Goal: Information Seeking & Learning: Learn about a topic

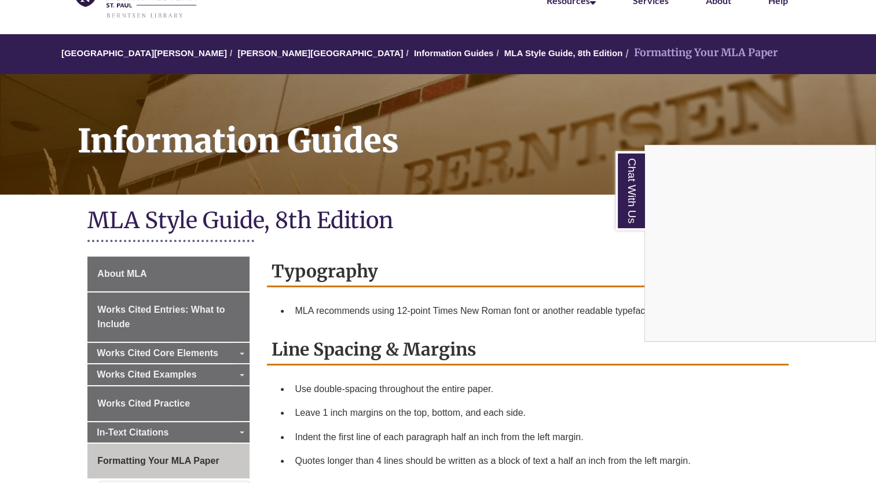
scroll to position [73, 0]
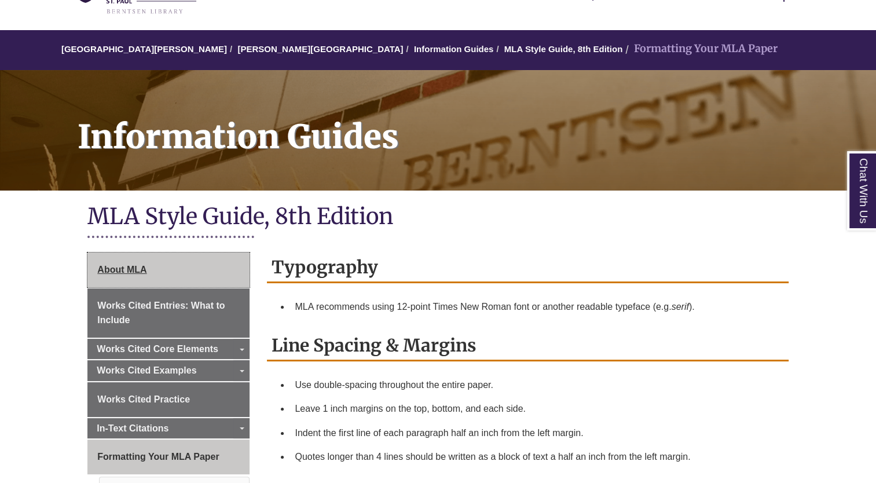
click at [120, 271] on span "About MLA" at bounding box center [121, 270] width 49 height 10
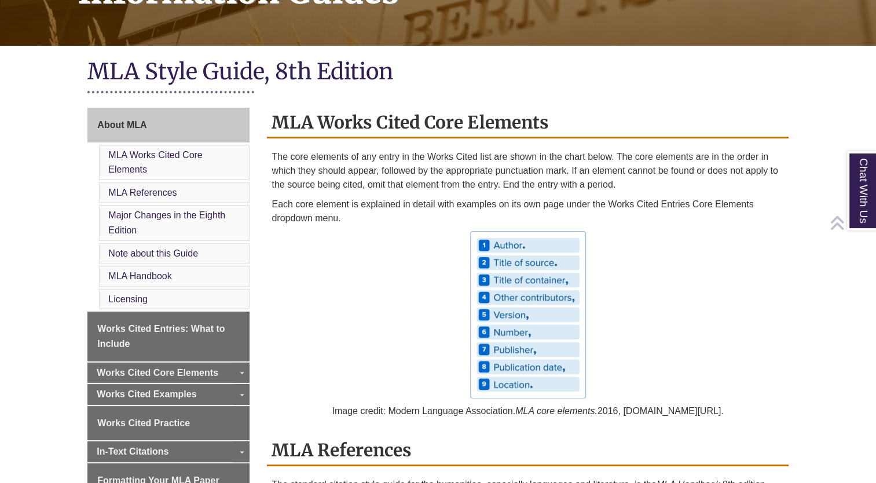
scroll to position [224, 0]
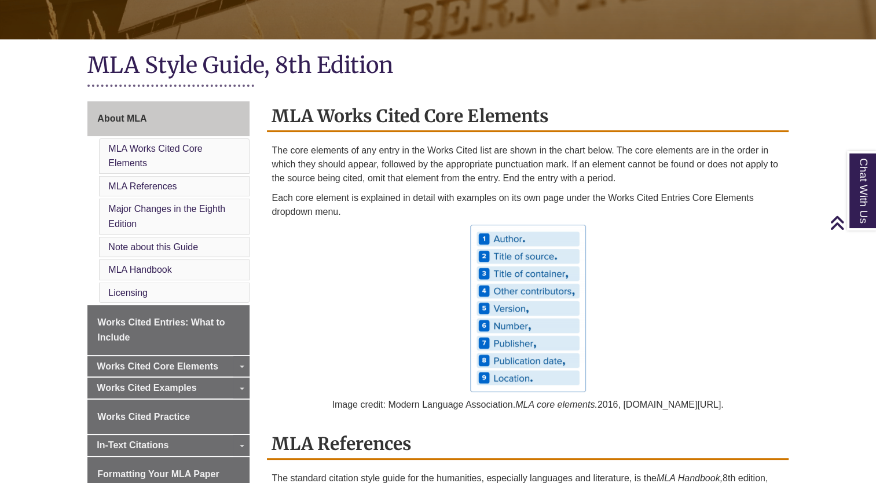
click at [134, 156] on li "MLA Works Cited Core Elements" at bounding box center [174, 155] width 151 height 35
click at [132, 145] on link "MLA Works Cited Core Elements" at bounding box center [155, 156] width 94 height 25
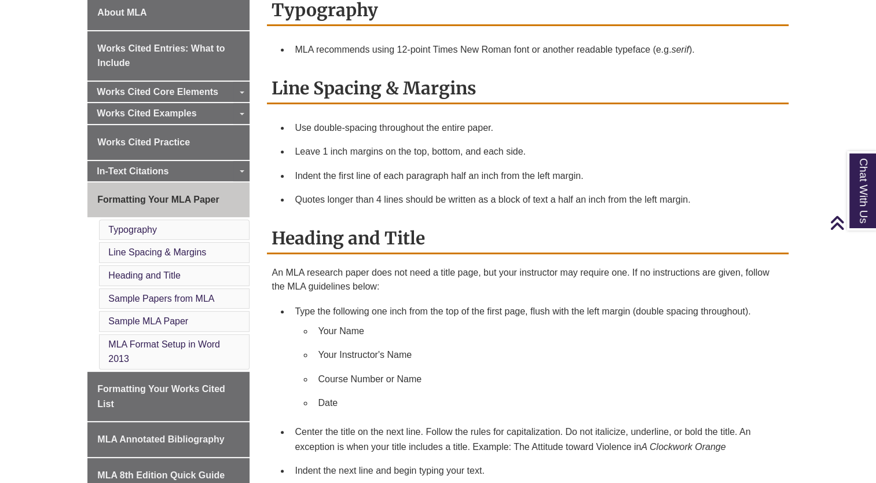
scroll to position [336, 0]
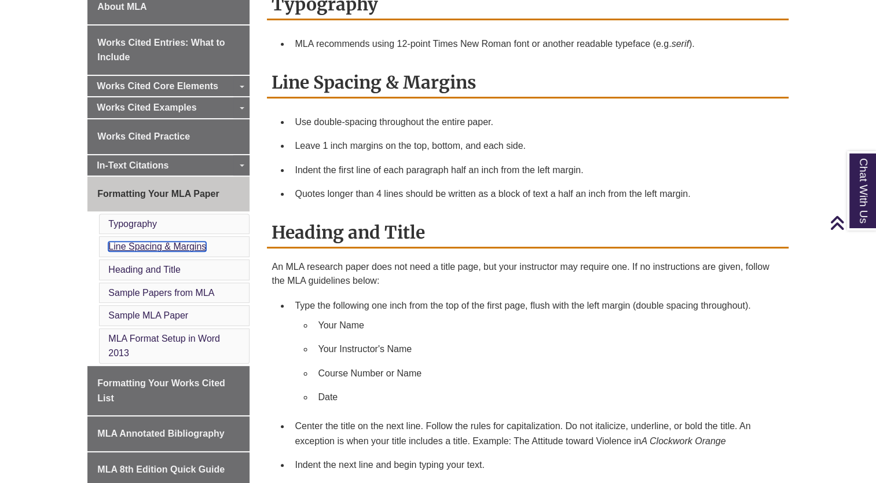
click at [194, 241] on link "Line Spacing & Margins" at bounding box center [157, 246] width 98 height 10
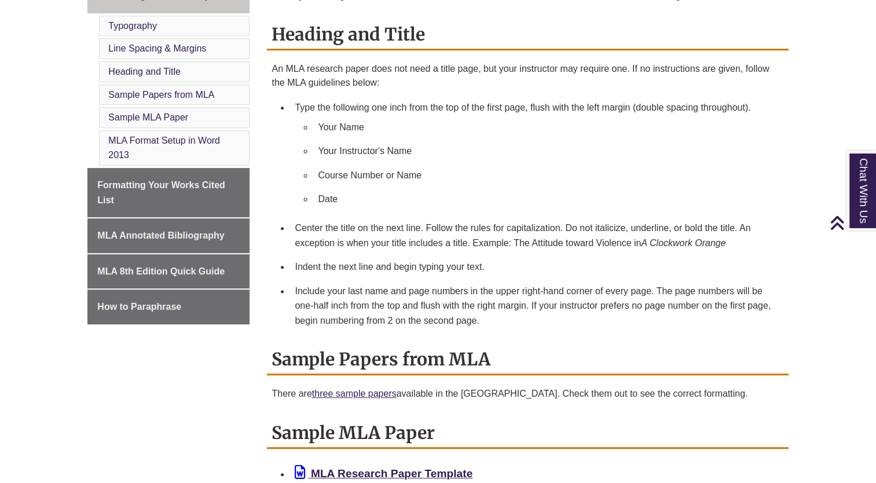
scroll to position [542, 0]
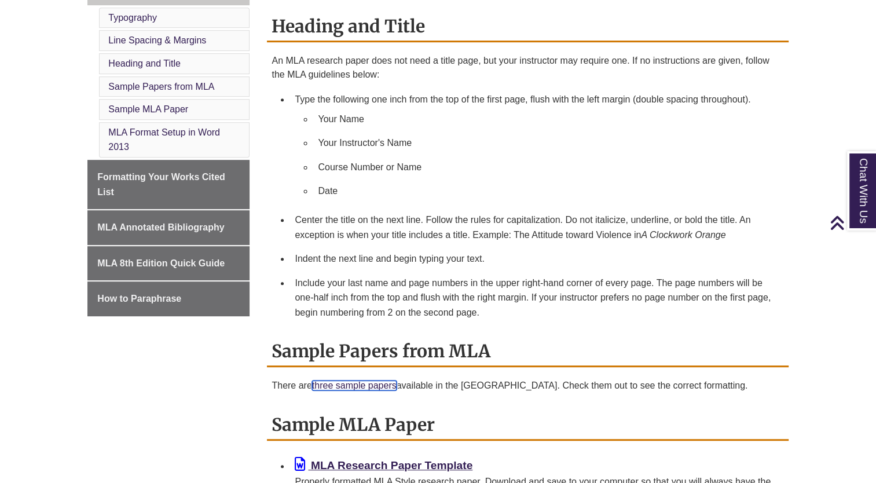
click at [364, 383] on link "three sample papers" at bounding box center [354, 385] width 85 height 10
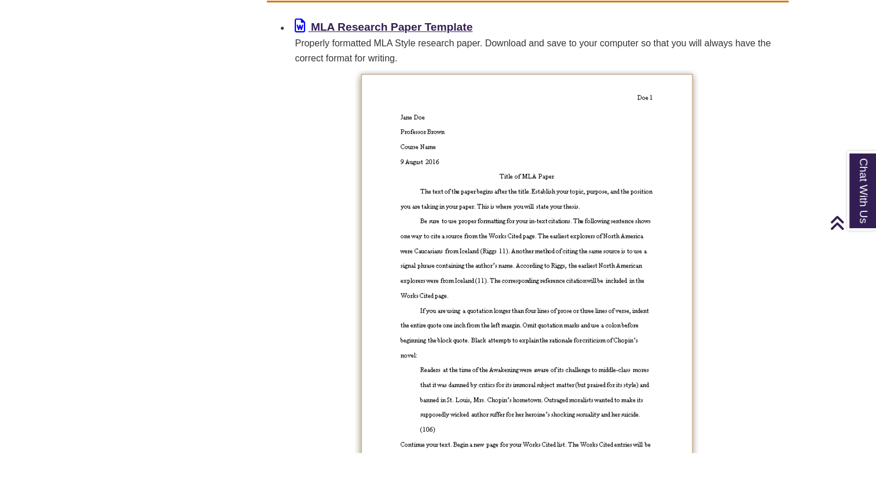
scroll to position [982, 0]
